Goal: Contribute content

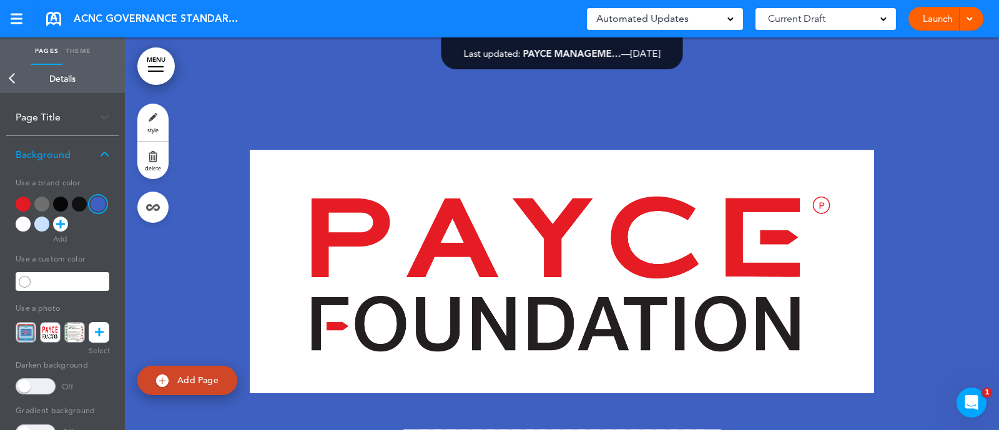
scroll to position [2719, 0]
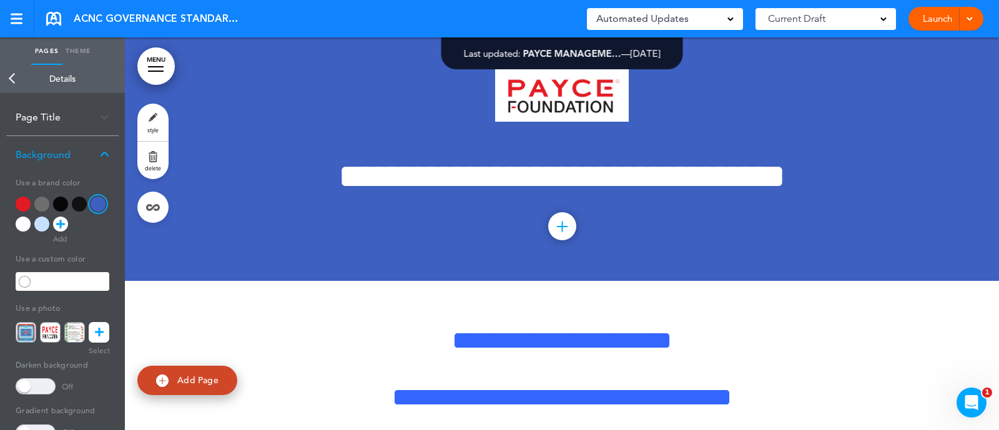
click at [14, 73] on link "Back" at bounding box center [12, 78] width 25 height 27
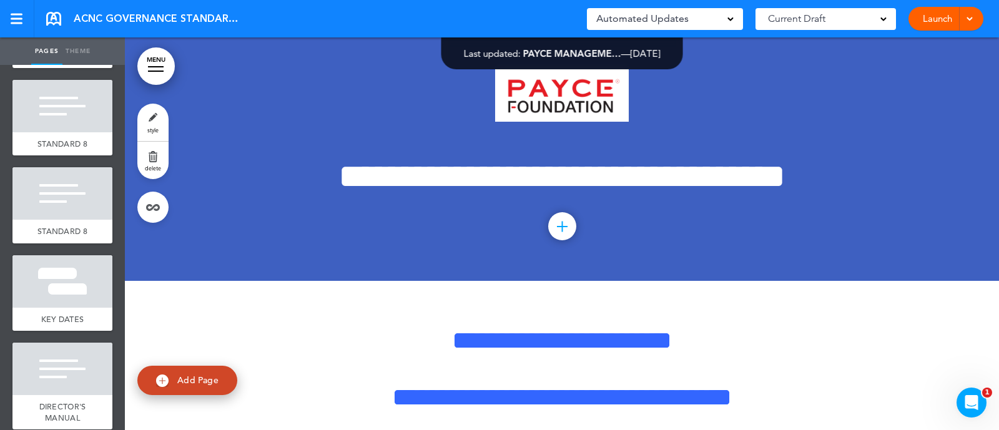
scroll to position [975, 0]
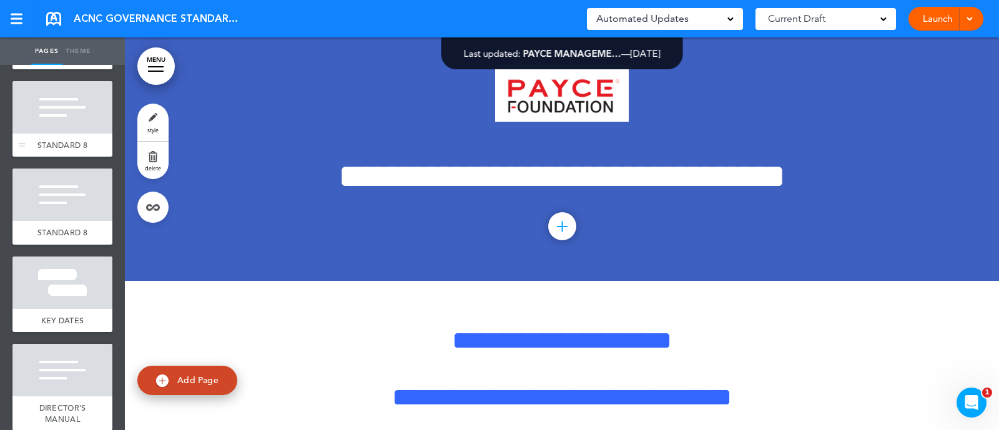
click at [49, 157] on div "STANDARD 8" at bounding box center [62, 146] width 100 height 24
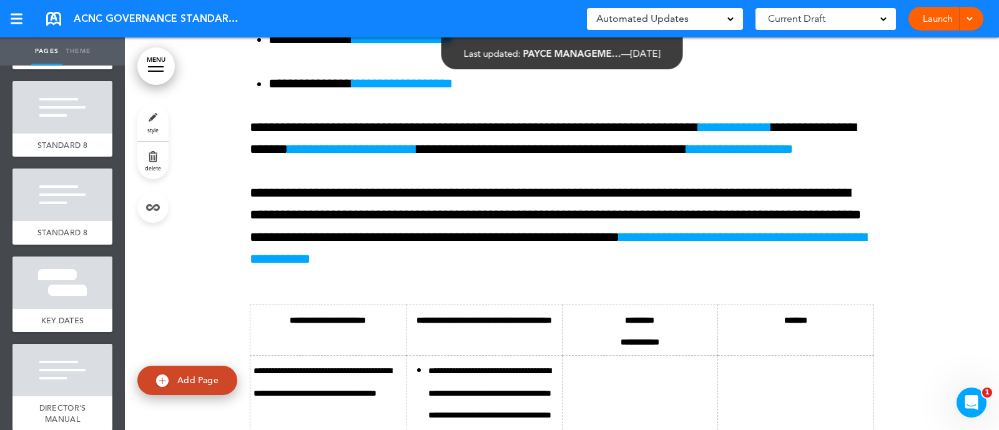
scroll to position [17098, 0]
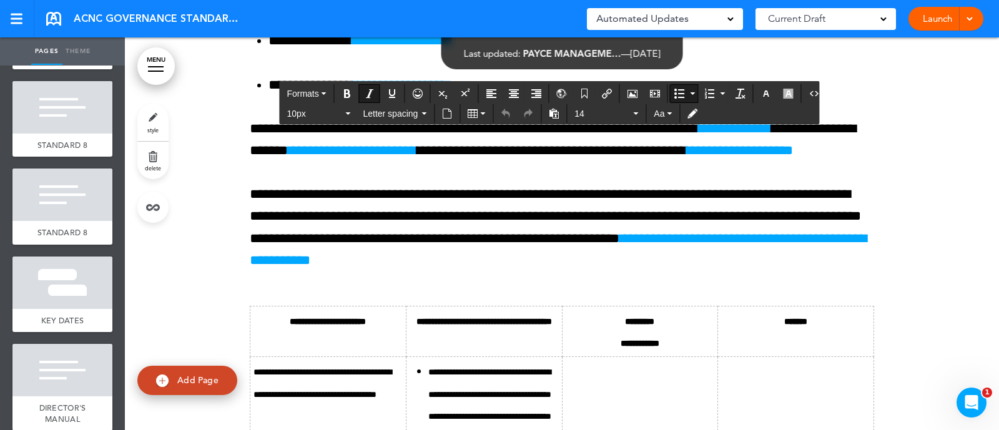
click at [447, 114] on icon "Insert document" at bounding box center [447, 114] width 10 height 10
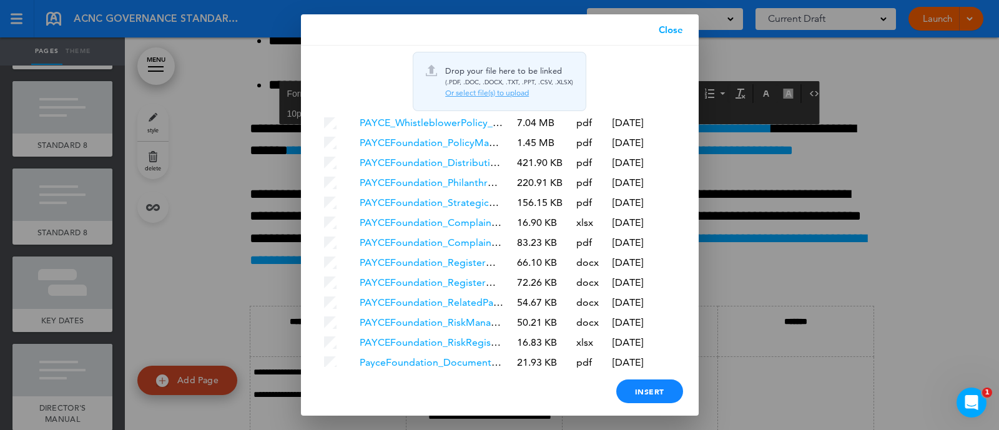
scroll to position [219, 0]
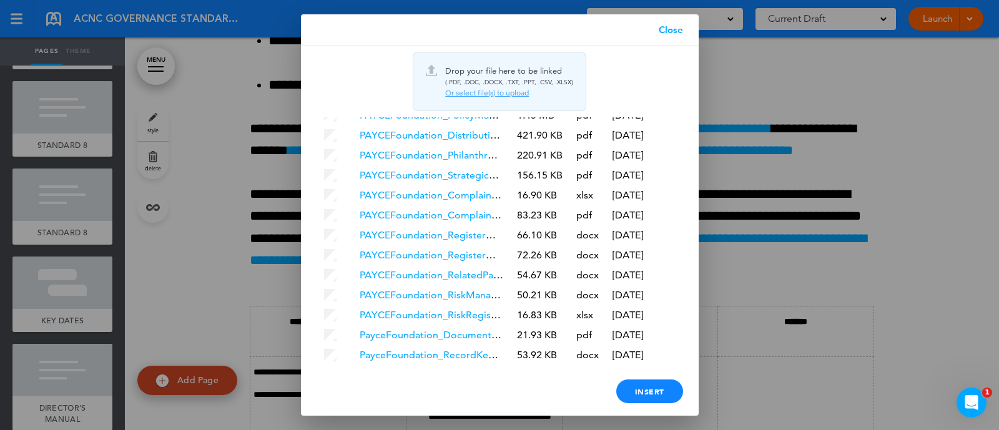
click at [379, 349] on link "PayceFoundation_RecordKeepingPolicy.docx" at bounding box center [463, 355] width 207 height 12
click at [643, 384] on div "Insert" at bounding box center [649, 392] width 67 height 24
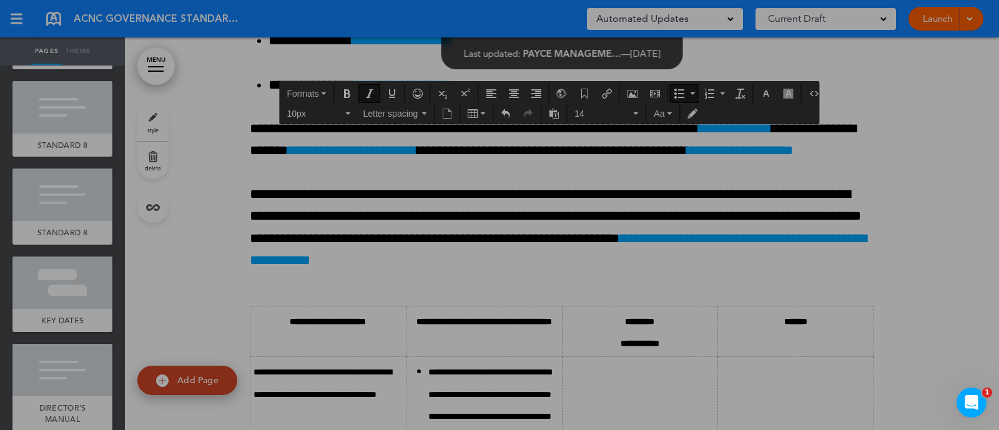
scroll to position [0, 0]
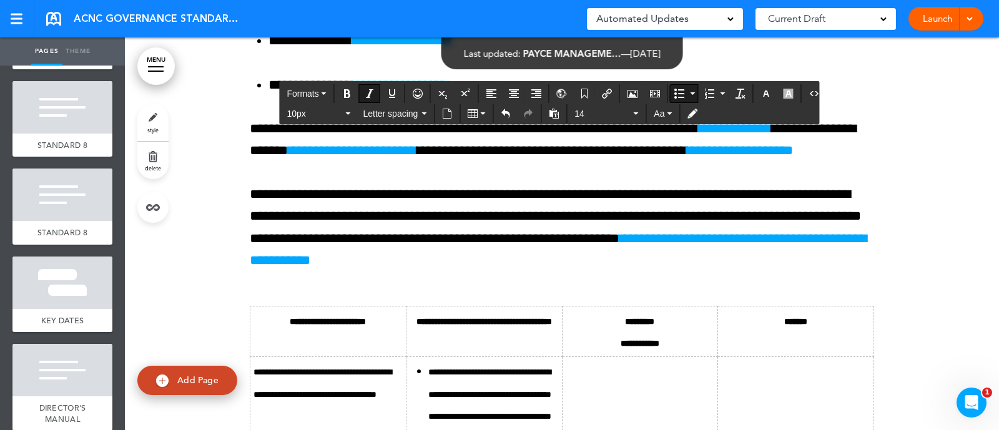
click at [446, 114] on icon "Insert document" at bounding box center [447, 114] width 10 height 10
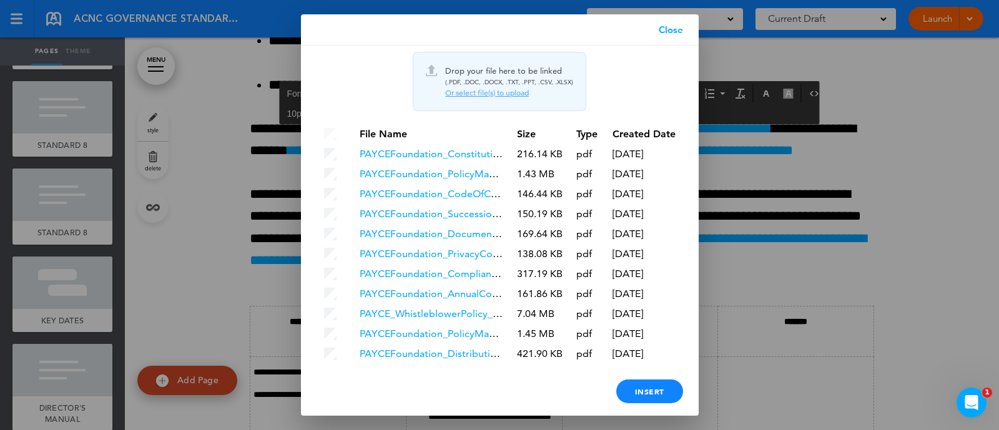
scroll to position [219, 0]
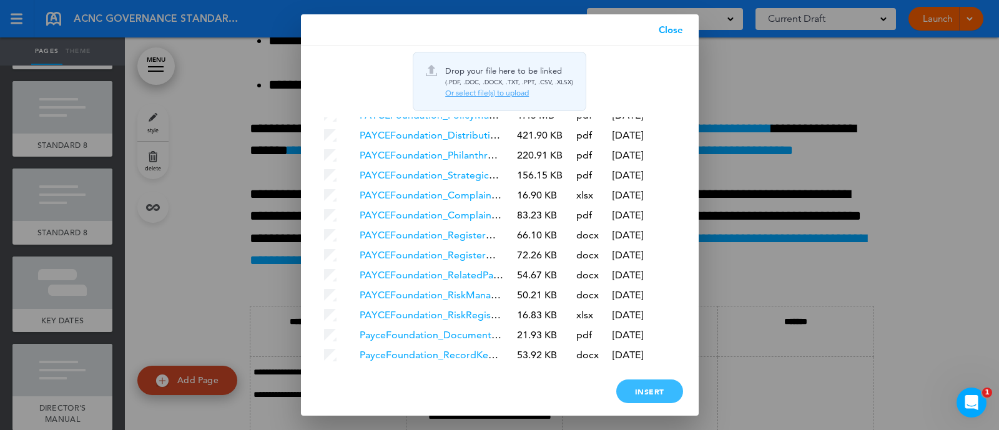
click at [663, 391] on div "Insert" at bounding box center [649, 392] width 67 height 24
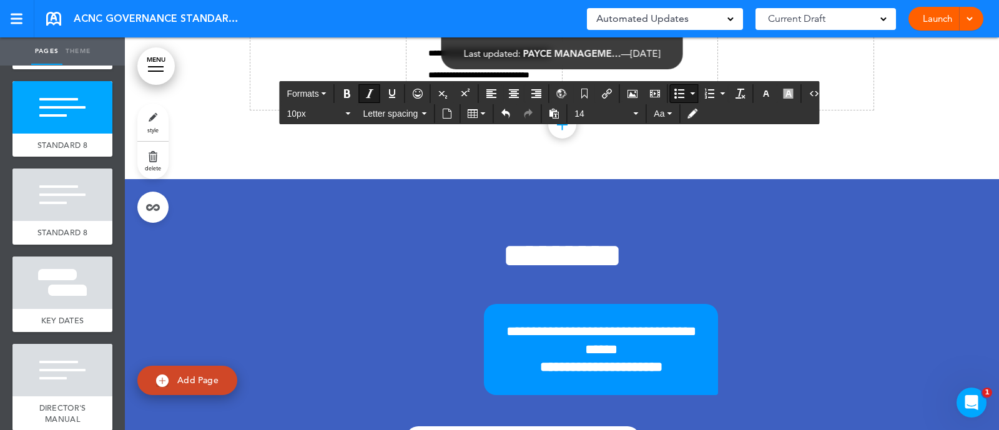
scroll to position [17935, 0]
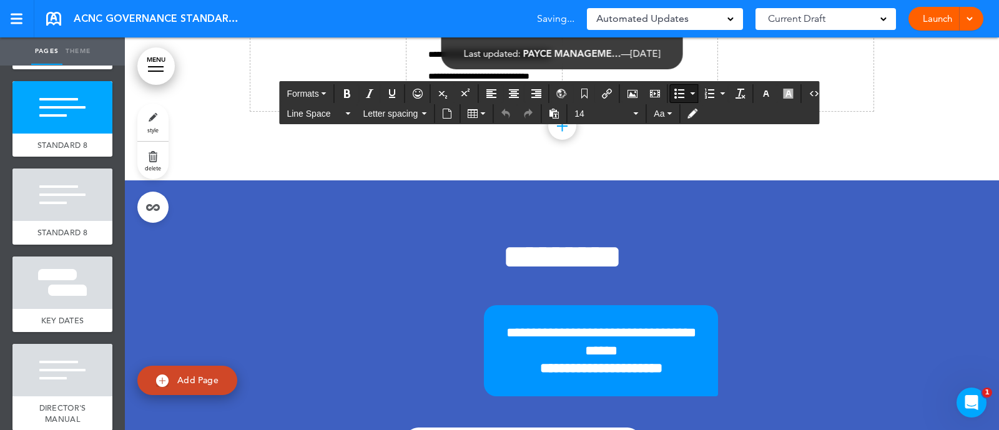
click at [602, 89] on icon "Insert/edit airmason link" at bounding box center [607, 94] width 10 height 10
type input "**********"
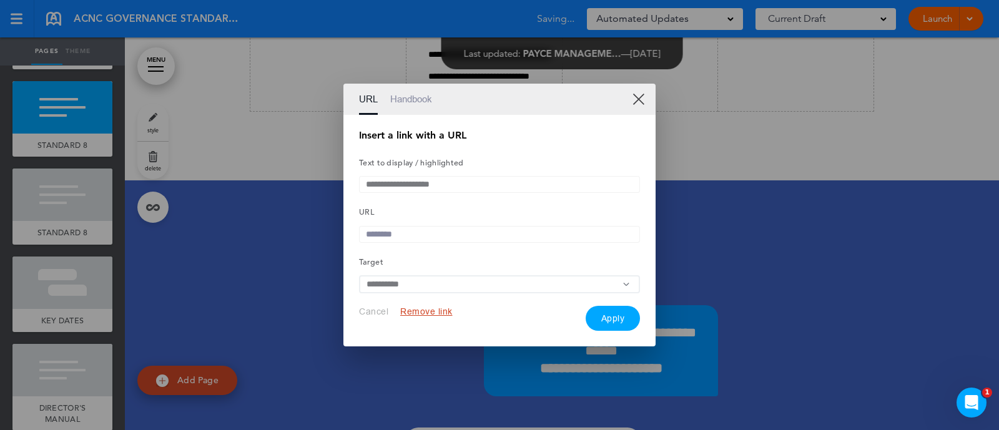
click at [408, 101] on link "Handbook" at bounding box center [411, 99] width 42 height 31
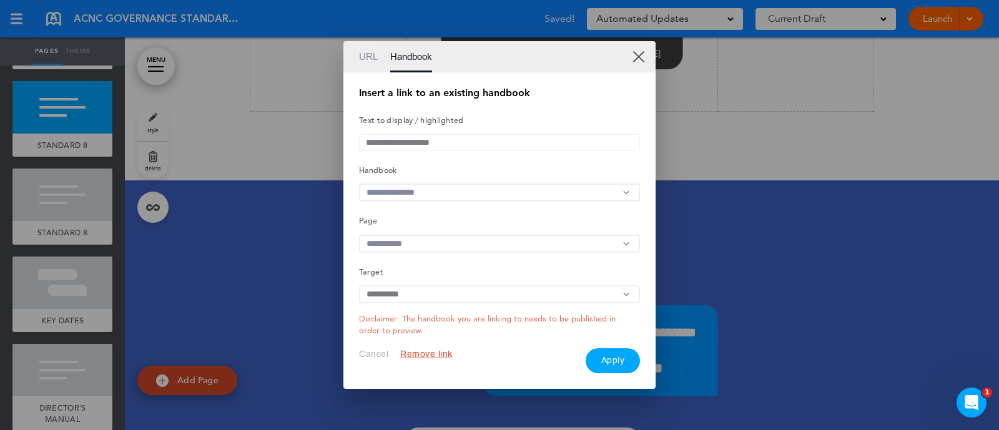
click at [420, 197] on input "text" at bounding box center [499, 193] width 281 height 18
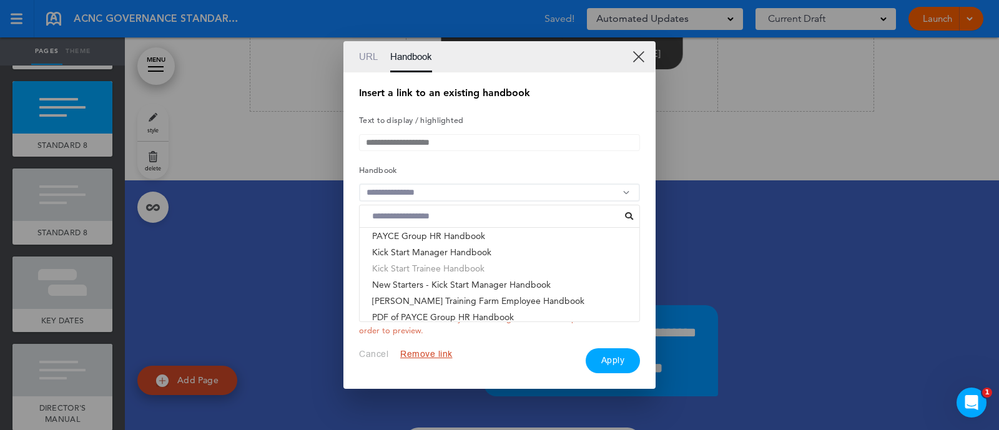
scroll to position [19, 0]
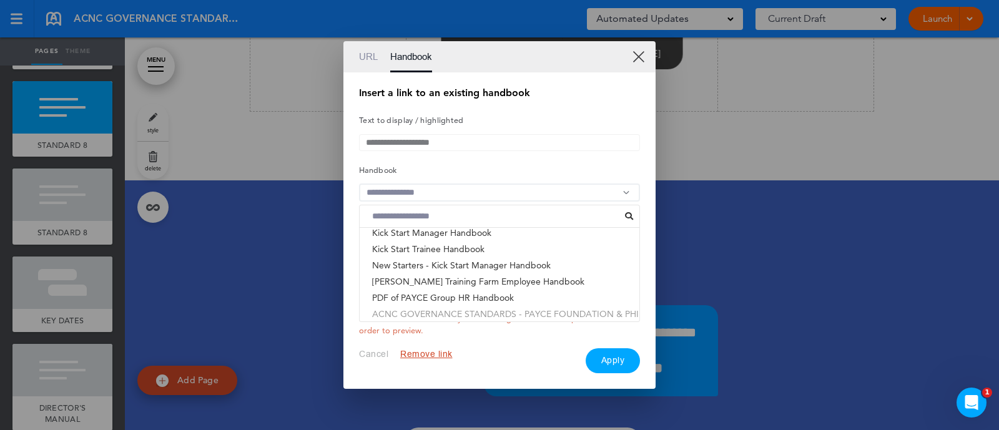
click at [434, 317] on li "ACNC GOVERNANCE STANDARDS - PAYCE FOUNDATION & PHI..." at bounding box center [500, 314] width 280 height 16
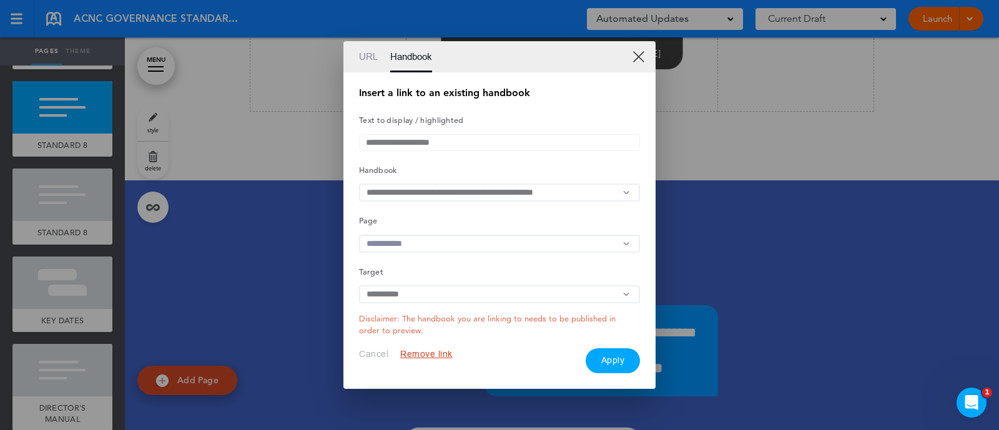
click at [425, 241] on input "text" at bounding box center [499, 244] width 281 height 18
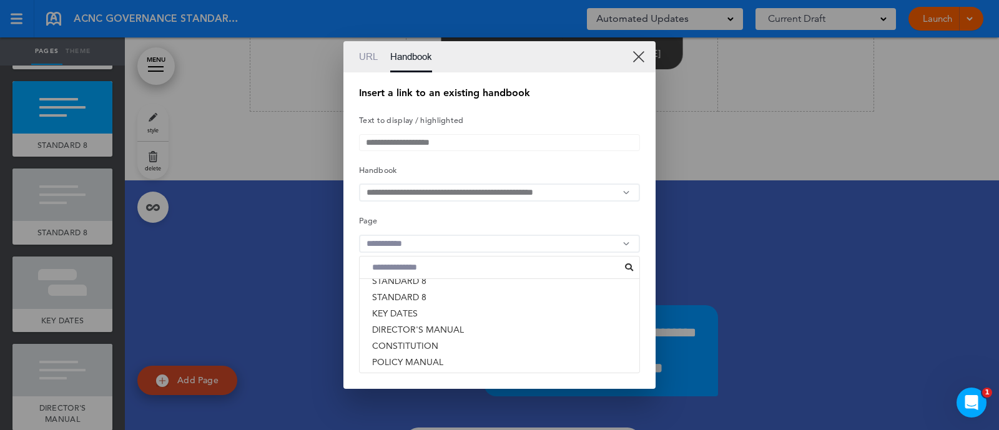
scroll to position [167, 0]
click at [435, 320] on li "KEY DATES" at bounding box center [500, 315] width 280 height 16
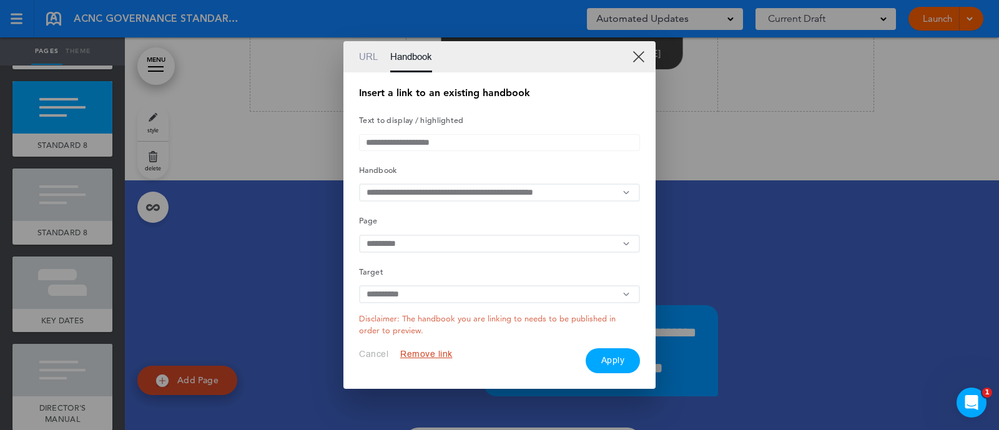
click at [622, 366] on button "Apply" at bounding box center [613, 360] width 55 height 25
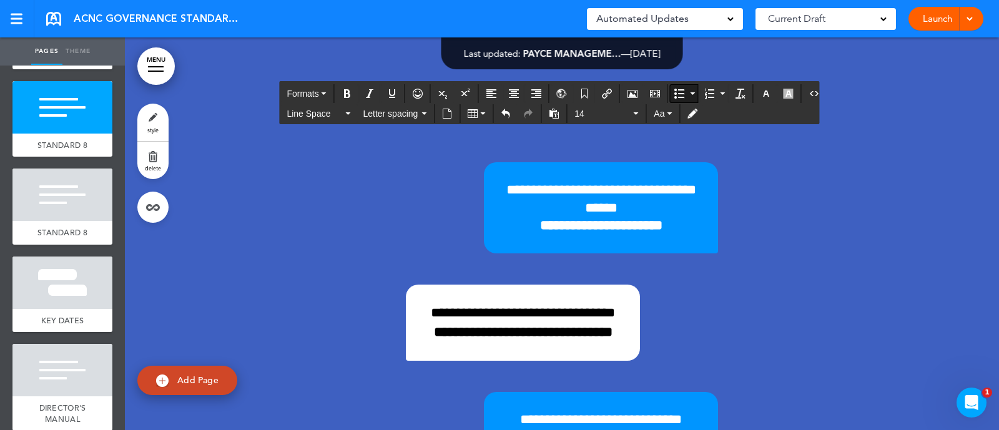
scroll to position [18080, 0]
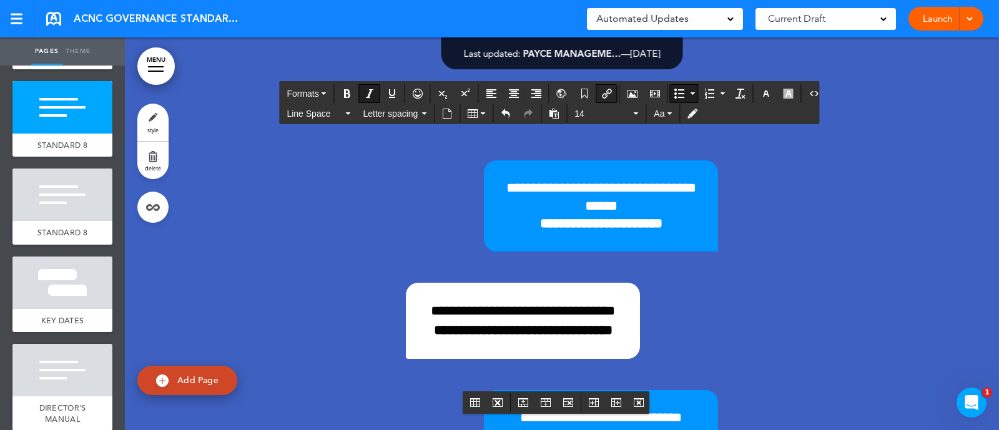
click at [604, 91] on icon "Insert/edit airmason link" at bounding box center [607, 94] width 10 height 10
type input "**********"
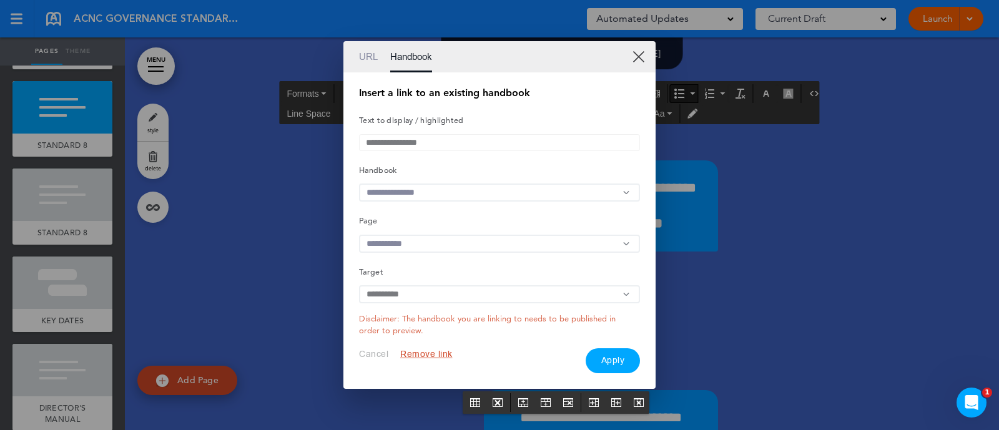
click at [500, 207] on div "**********" at bounding box center [499, 230] width 281 height 285
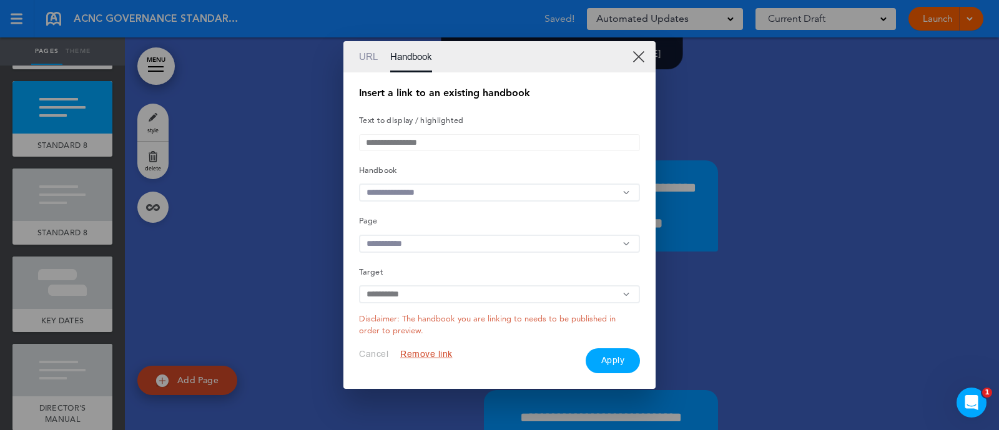
click at [504, 200] on input "text" at bounding box center [499, 193] width 281 height 18
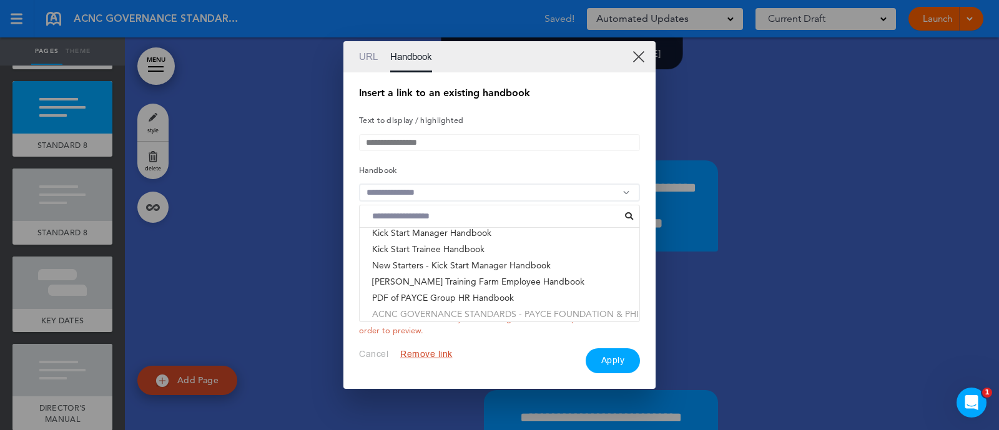
click at [516, 317] on li "ACNC GOVERNANCE STANDARDS - PAYCE FOUNDATION & PHI..." at bounding box center [500, 314] width 280 height 16
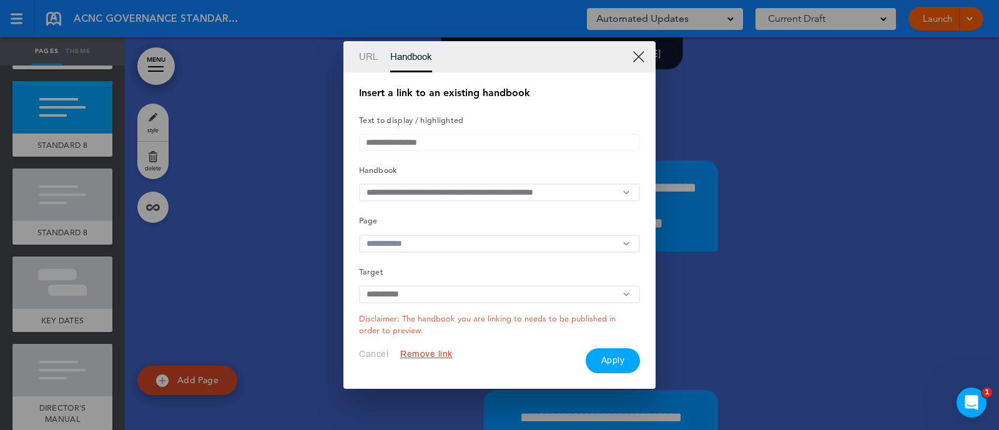
click at [493, 240] on input "text" at bounding box center [499, 244] width 281 height 18
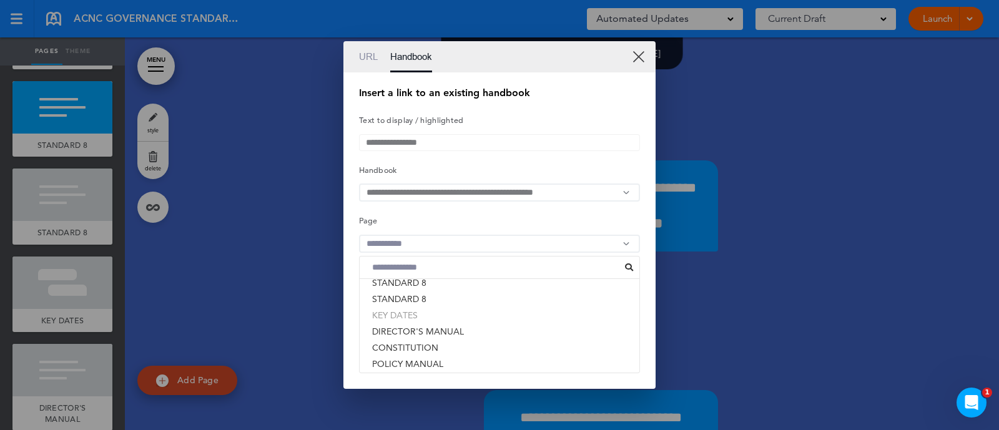
click at [428, 315] on li "KEY DATES" at bounding box center [500, 315] width 280 height 16
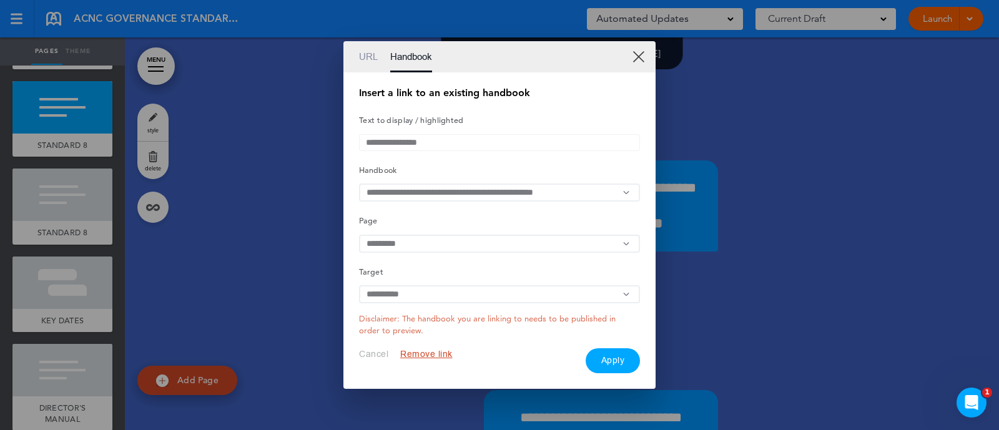
click at [613, 365] on button "Apply" at bounding box center [613, 360] width 55 height 25
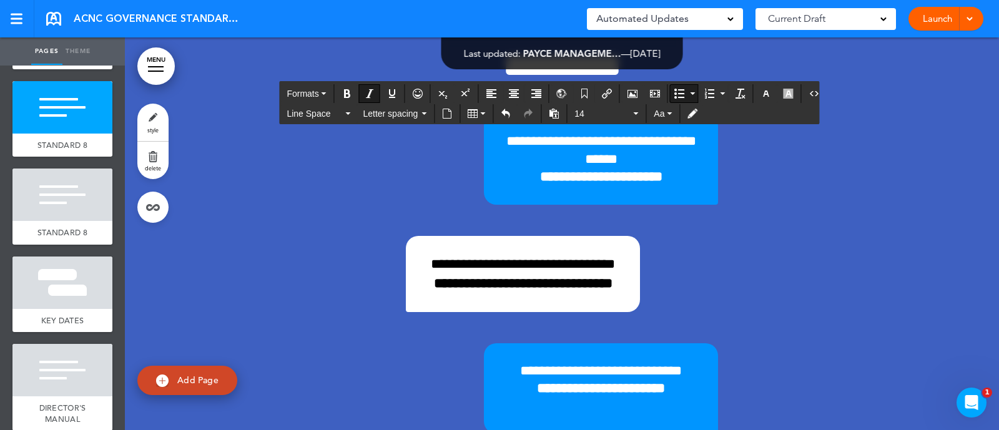
scroll to position [18130, 0]
